Goal: Transaction & Acquisition: Book appointment/travel/reservation

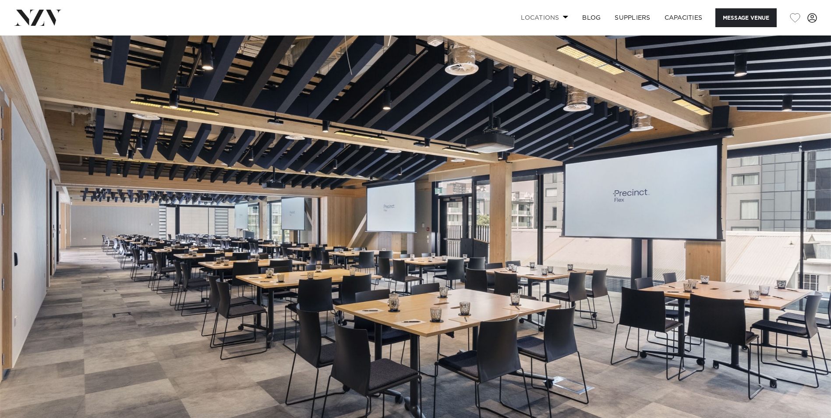
click at [557, 21] on link "Locations" at bounding box center [544, 17] width 61 height 19
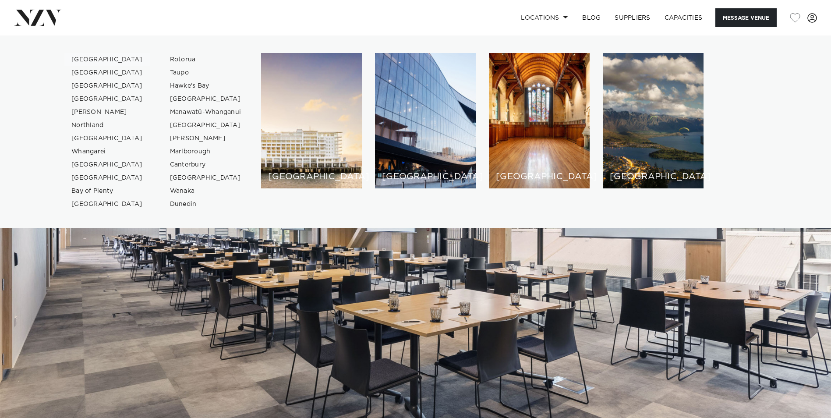
click at [98, 59] on link "[GEOGRAPHIC_DATA]" at bounding box center [106, 59] width 85 height 13
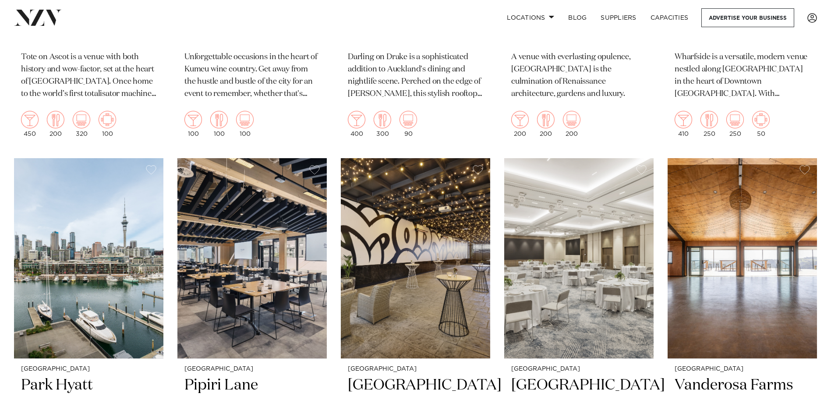
scroll to position [1839, 0]
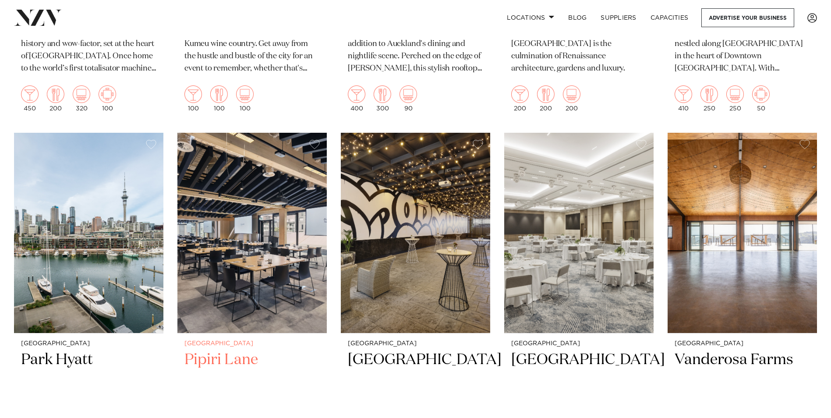
click at [221, 350] on h2 "Pipiri Lane" at bounding box center [251, 379] width 135 height 59
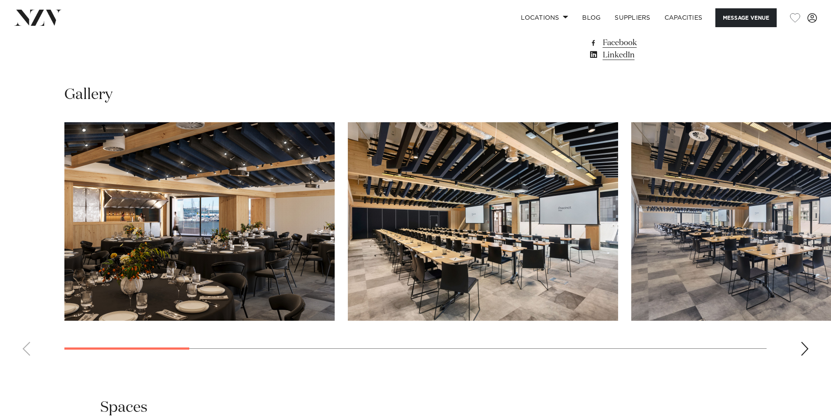
scroll to position [832, 0]
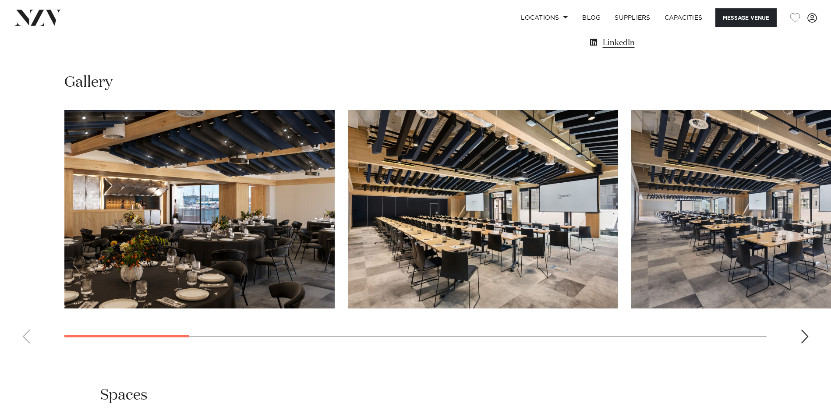
click at [803, 335] on div "Next slide" at bounding box center [804, 336] width 9 height 14
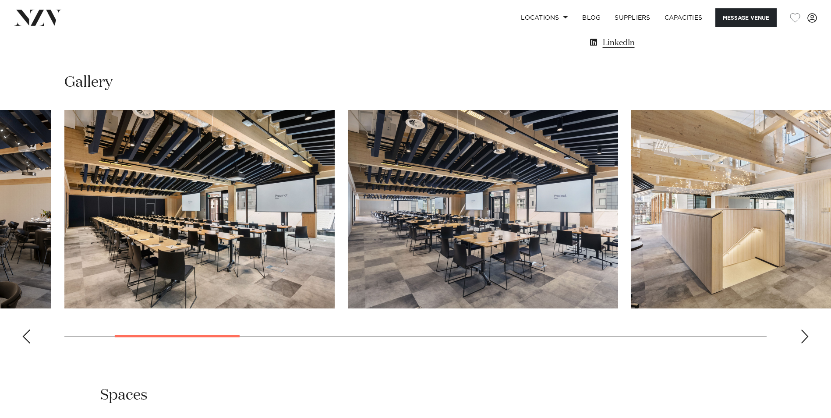
click at [803, 335] on div "Next slide" at bounding box center [804, 336] width 9 height 14
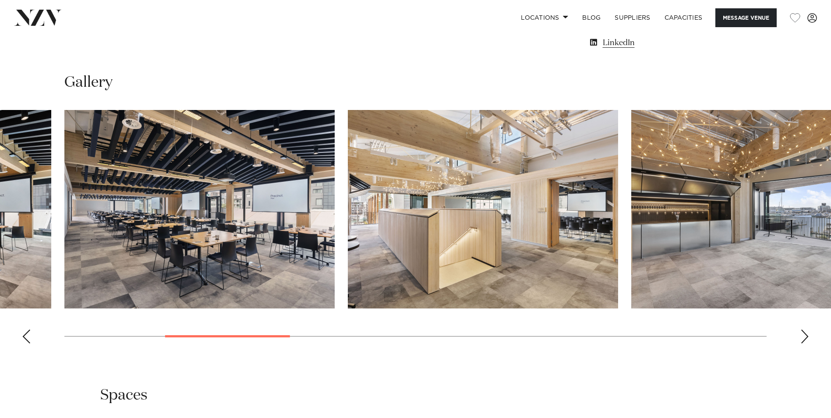
click at [803, 335] on div "Next slide" at bounding box center [804, 336] width 9 height 14
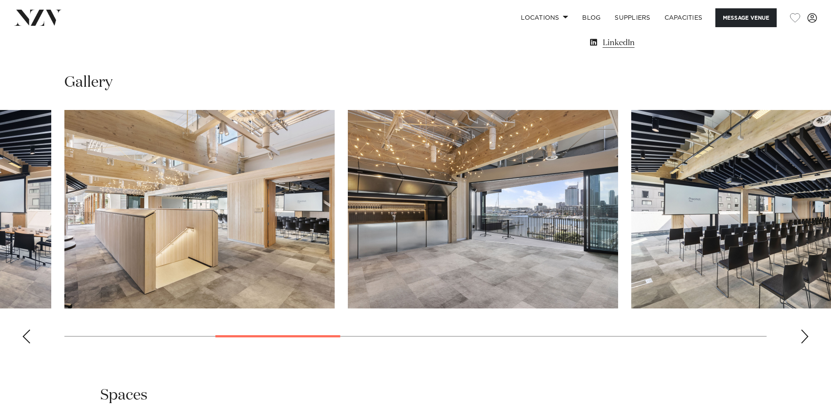
click at [803, 335] on div "Next slide" at bounding box center [804, 336] width 9 height 14
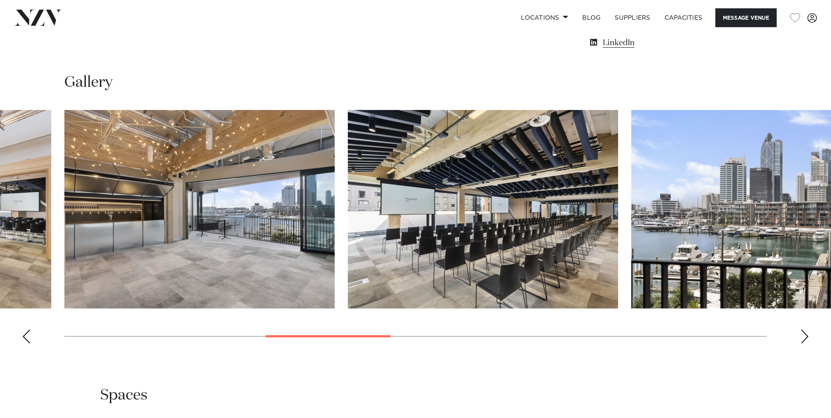
click at [803, 335] on div "Next slide" at bounding box center [804, 336] width 9 height 14
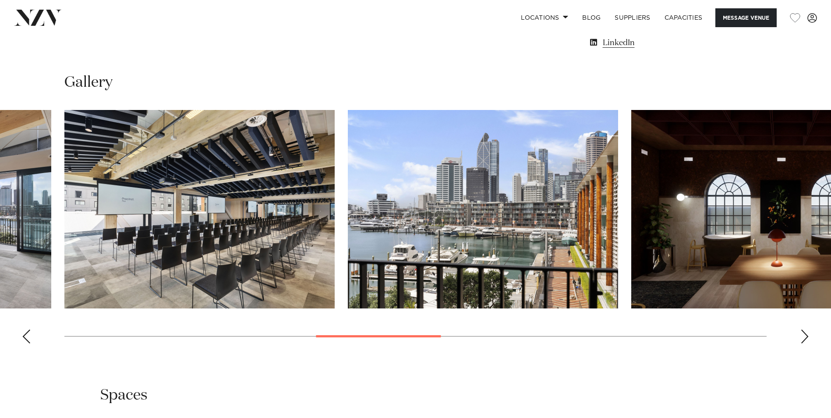
click at [803, 335] on div "Next slide" at bounding box center [804, 336] width 9 height 14
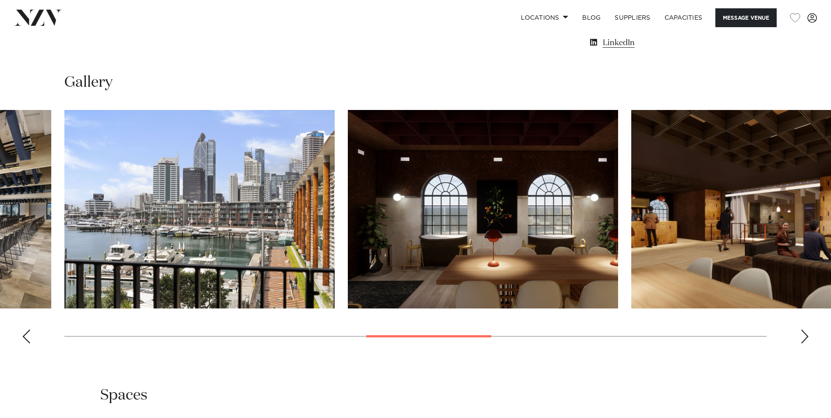
click at [805, 337] on div "Next slide" at bounding box center [804, 336] width 9 height 14
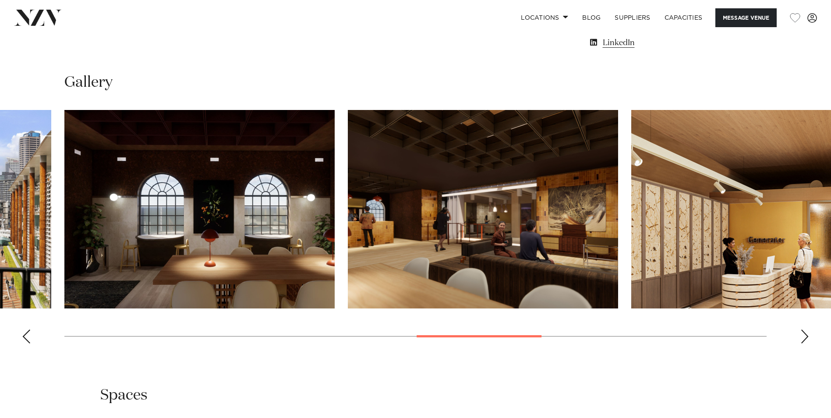
click at [805, 337] on div "Next slide" at bounding box center [804, 336] width 9 height 14
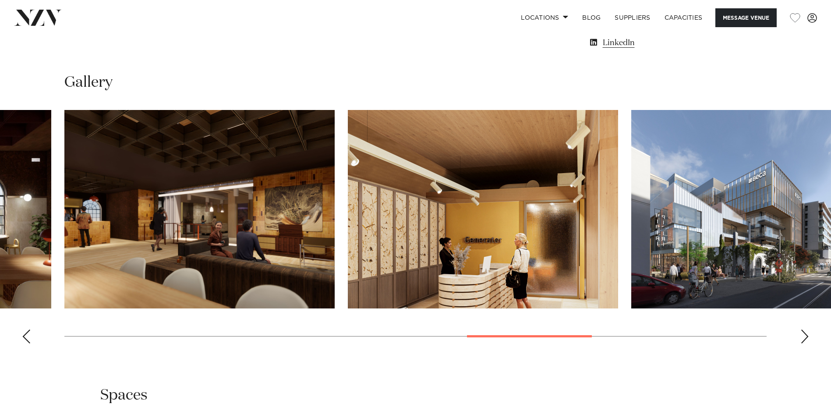
click at [805, 337] on div "Next slide" at bounding box center [804, 336] width 9 height 14
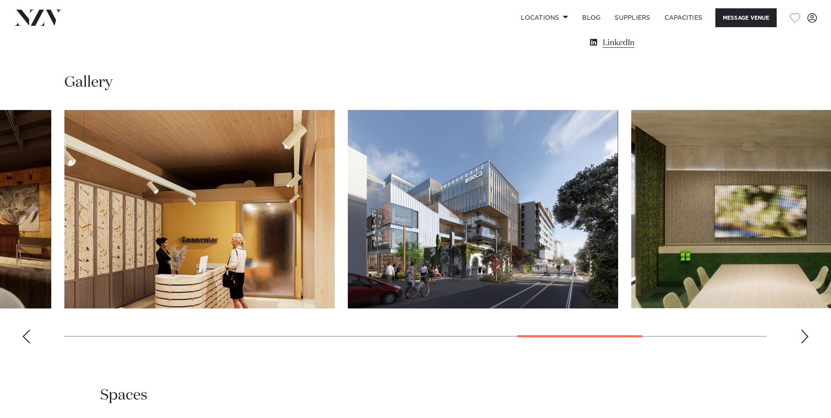
click at [805, 337] on div "Next slide" at bounding box center [804, 336] width 9 height 14
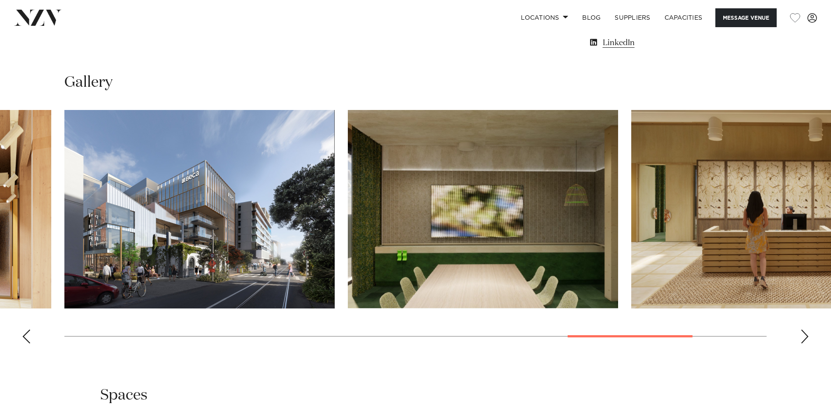
click at [807, 342] on div "Next slide" at bounding box center [804, 336] width 9 height 14
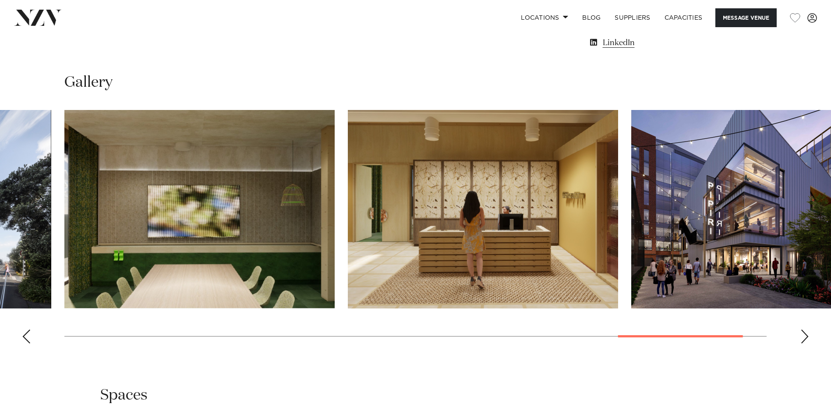
click at [805, 337] on div "Next slide" at bounding box center [804, 336] width 9 height 14
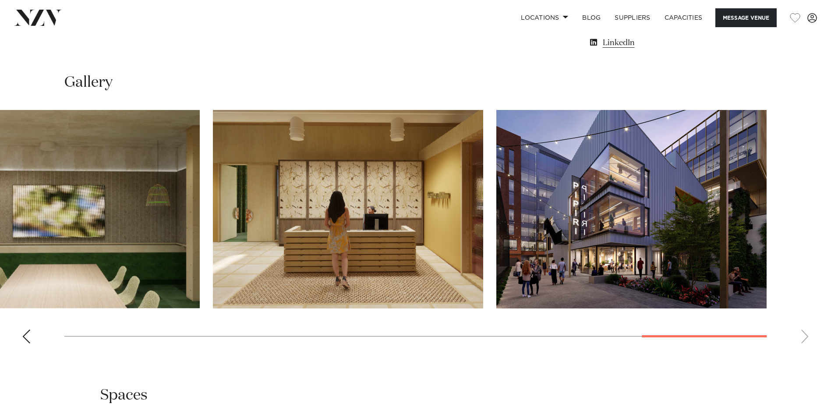
click at [805, 337] on swiper-container at bounding box center [415, 230] width 831 height 240
click at [24, 340] on div "Previous slide" at bounding box center [26, 336] width 9 height 14
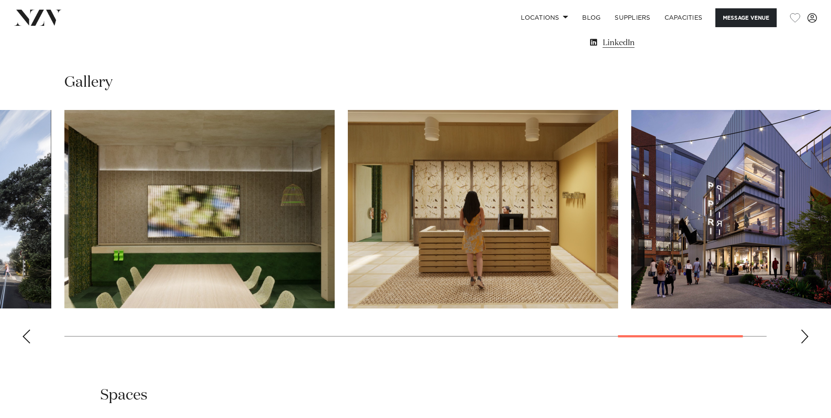
click at [24, 340] on div "Previous slide" at bounding box center [26, 336] width 9 height 14
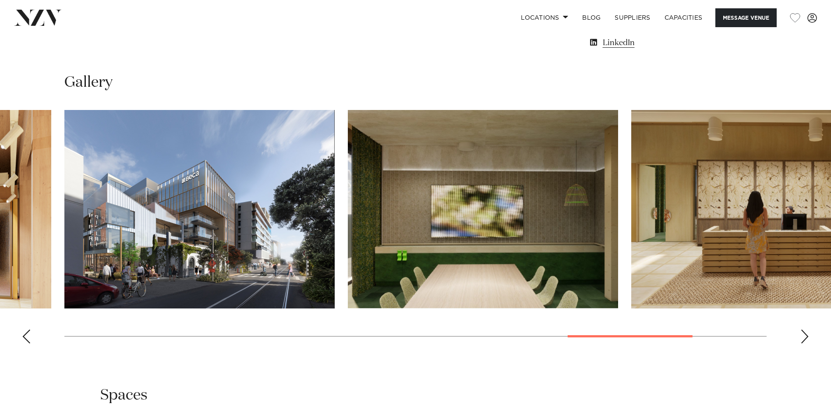
click at [24, 340] on div "Previous slide" at bounding box center [26, 336] width 9 height 14
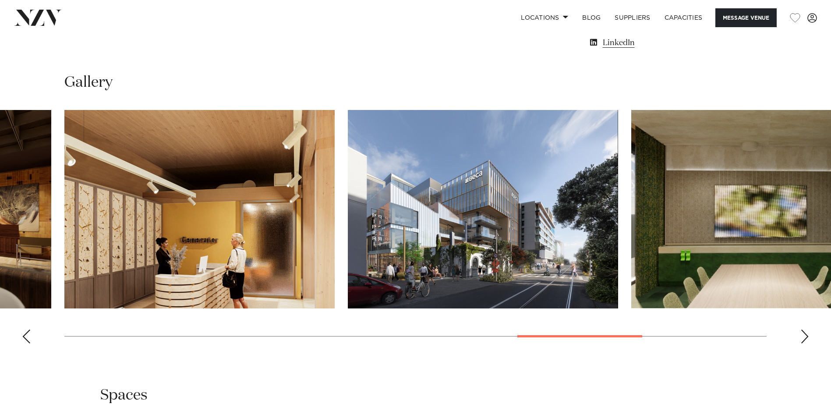
click at [24, 340] on div "Previous slide" at bounding box center [26, 336] width 9 height 14
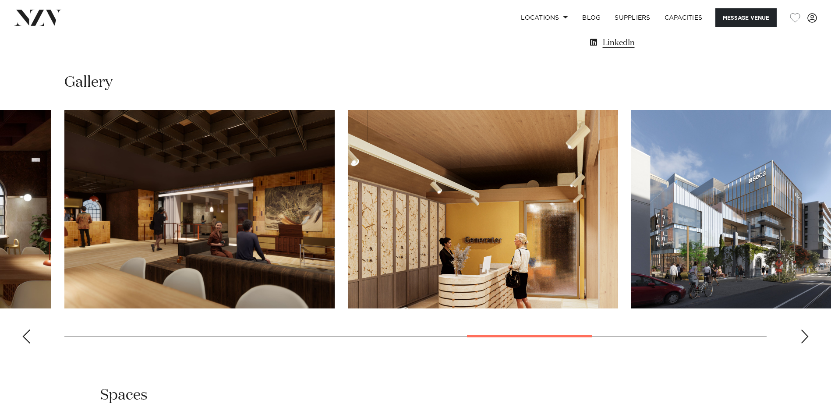
click at [24, 340] on div "Previous slide" at bounding box center [26, 336] width 9 height 14
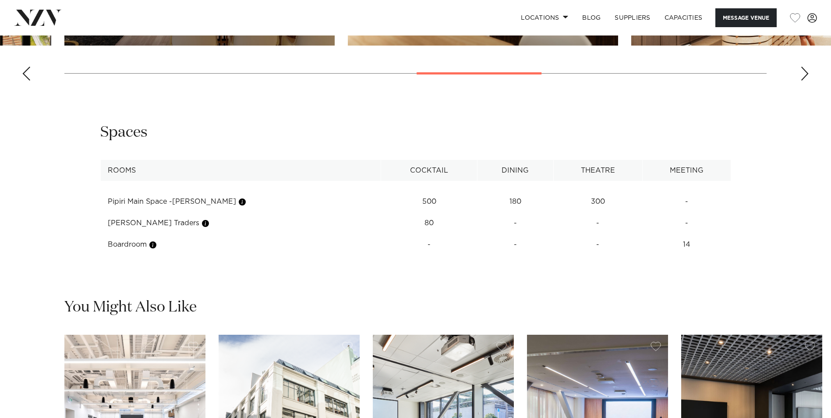
scroll to position [1138, 0]
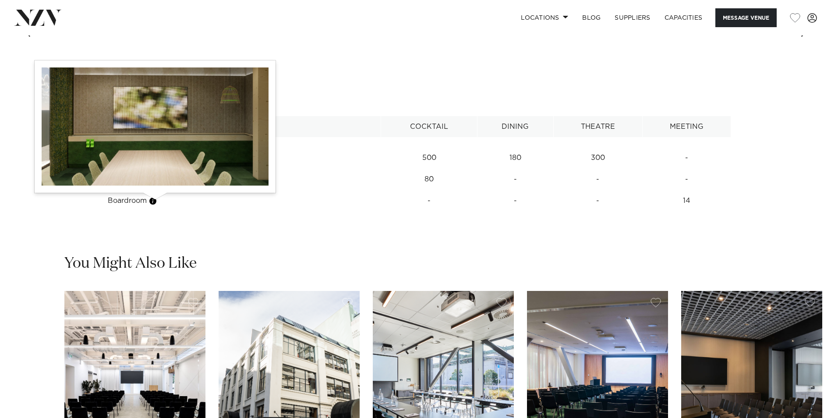
click at [156, 202] on button "button" at bounding box center [152, 201] width 9 height 9
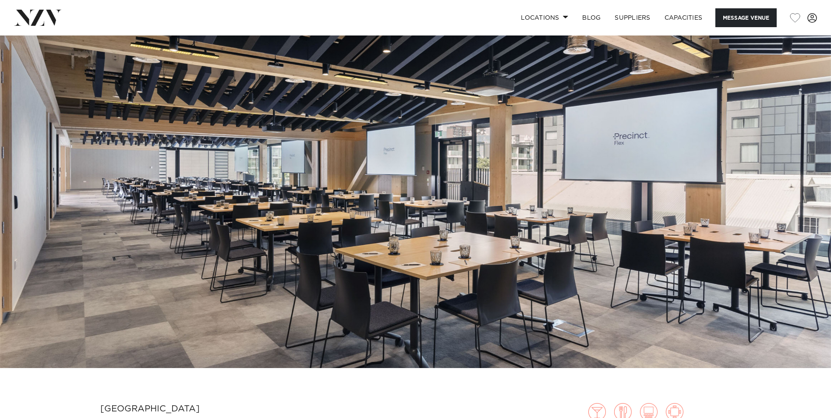
scroll to position [324, 0]
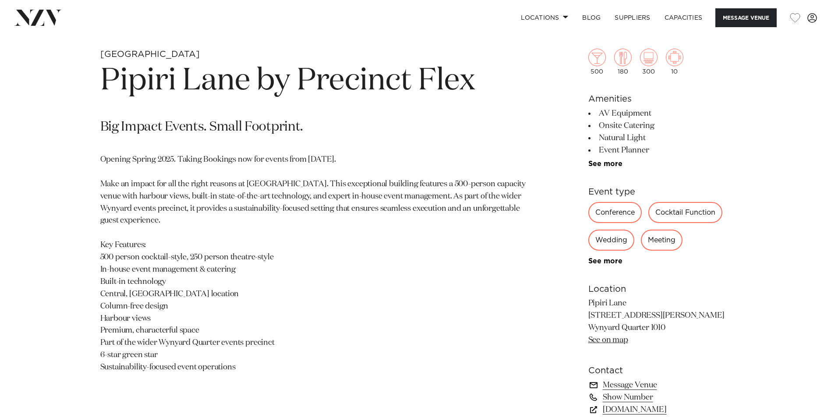
click at [637, 382] on link "Message Venue" at bounding box center [659, 385] width 143 height 12
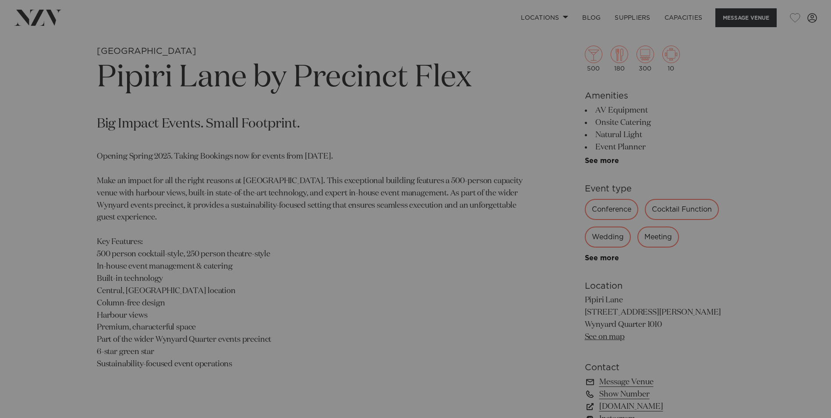
scroll to position [414, 0]
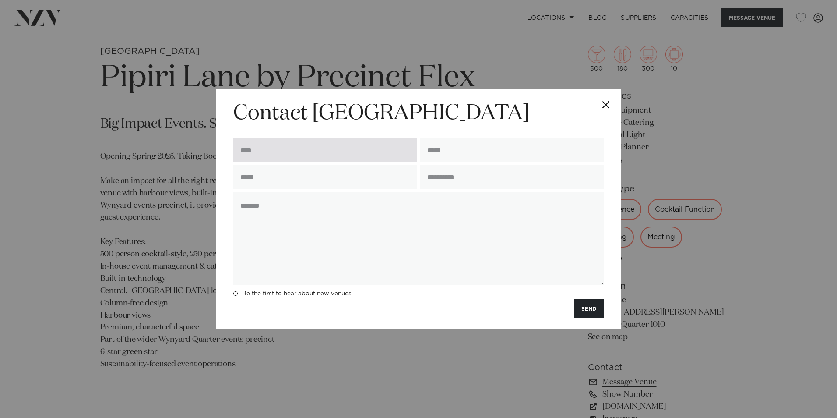
click at [289, 155] on input "text" at bounding box center [324, 150] width 183 height 24
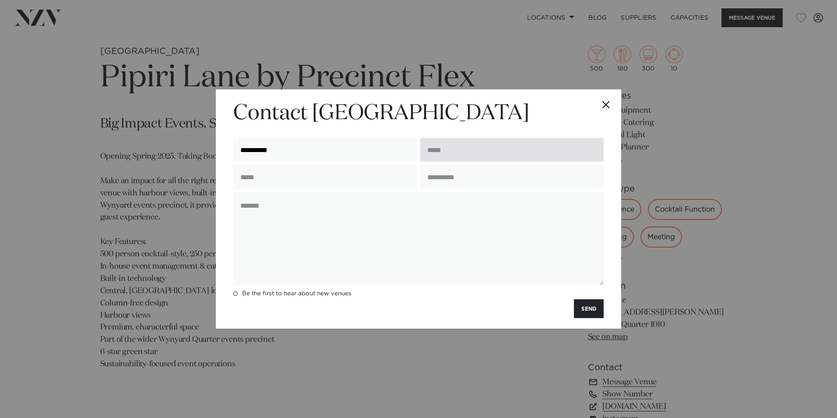
type input "**********"
click at [451, 149] on input "email" at bounding box center [511, 150] width 183 height 24
type input "**********"
click at [604, 105] on button "Close" at bounding box center [606, 104] width 31 height 31
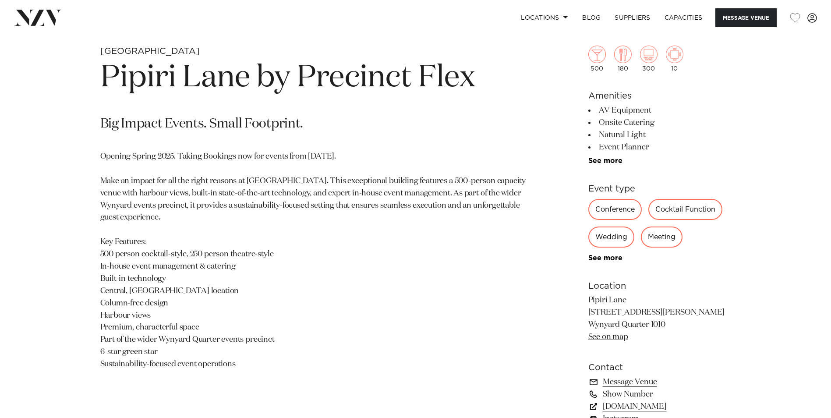
click at [38, 23] on img at bounding box center [38, 18] width 48 height 16
